Goal: Go to known website: Go to known website

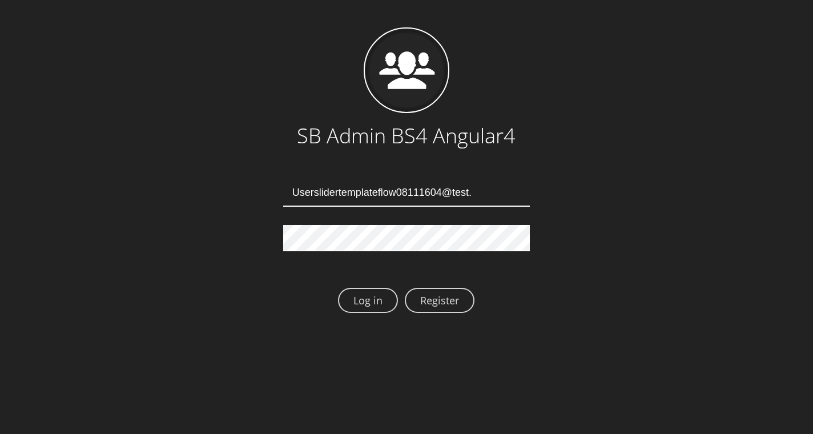
type input "Userslidertemplateflow08111604@test.qa"
